Goal: Information Seeking & Learning: Understand process/instructions

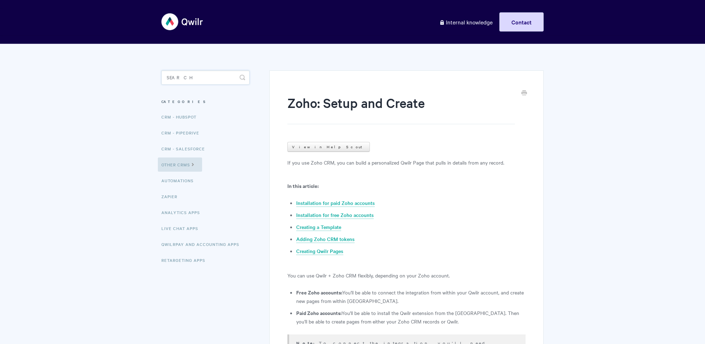
click at [184, 74] on input "Search" at bounding box center [205, 77] width 88 height 14
type input "folder"
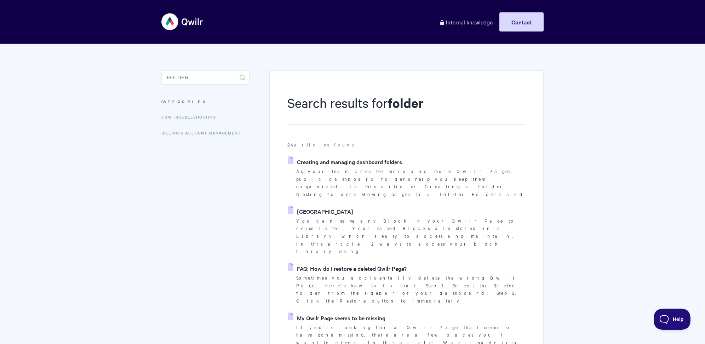
click at [351, 161] on link "Creating and managing dashboard folders" at bounding box center [345, 161] width 114 height 11
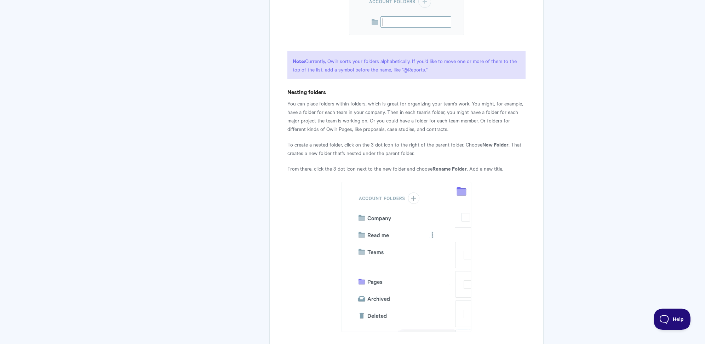
scroll to position [602, 0]
